Goal: Information Seeking & Learning: Learn about a topic

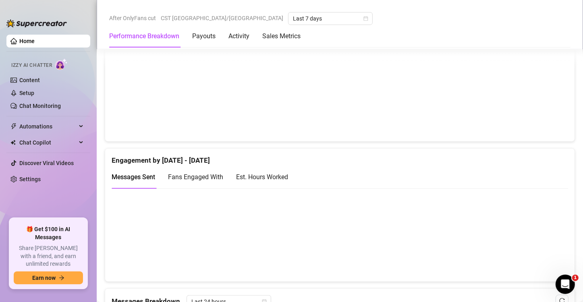
scroll to position [460, 0]
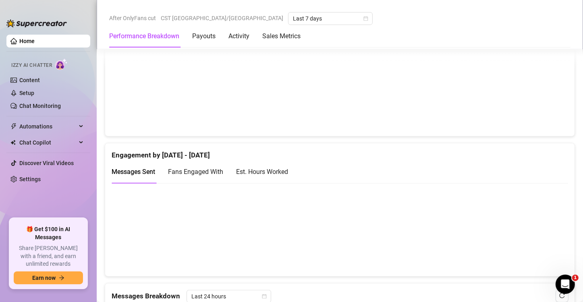
click at [260, 169] on div "Est. Hours Worked" at bounding box center [262, 172] width 52 height 10
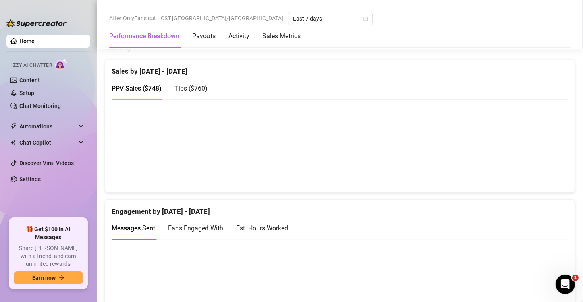
scroll to position [403, 0]
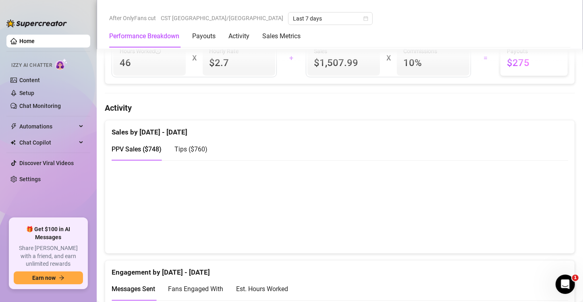
scroll to position [401, 0]
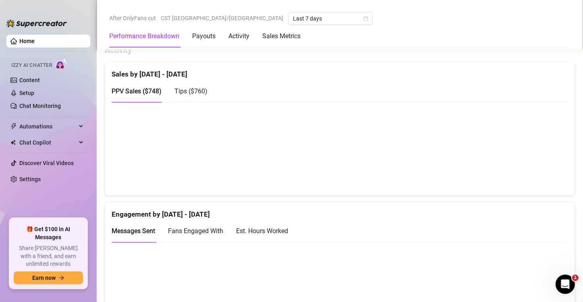
click at [281, 231] on div "Est. Hours Worked" at bounding box center [262, 231] width 52 height 10
